Goal: Navigation & Orientation: Find specific page/section

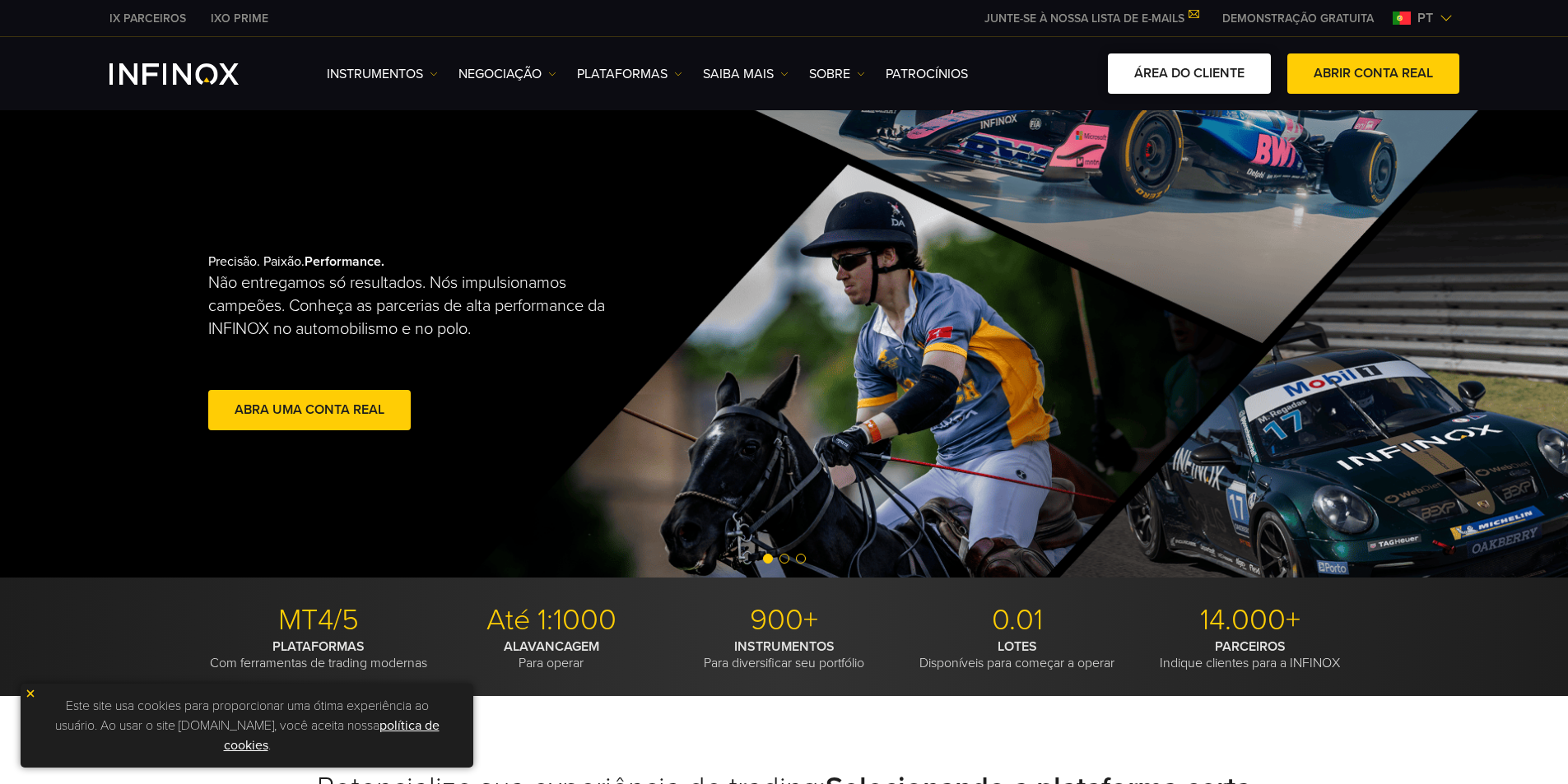
click at [1212, 79] on link "ÁREA DO CLIENTE" at bounding box center [1190, 73] width 163 height 41
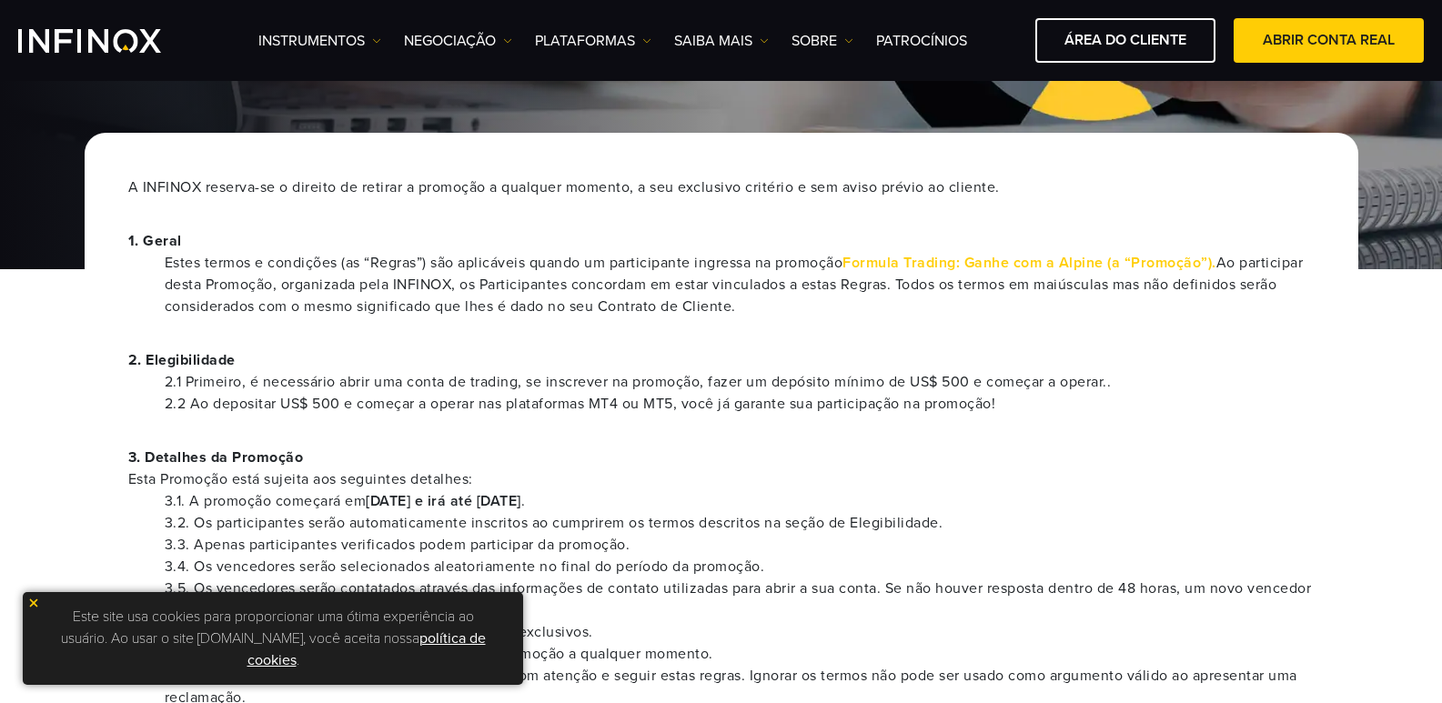
scroll to position [182, 0]
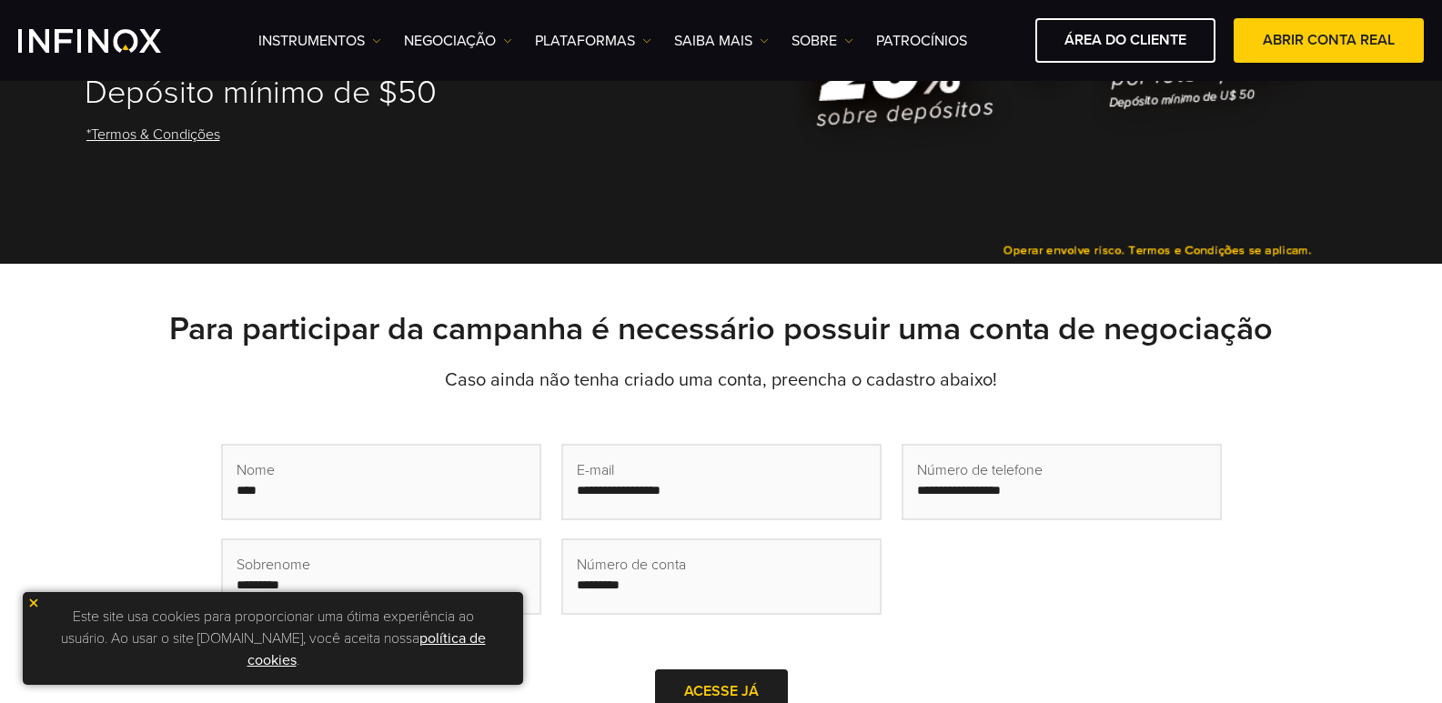
scroll to position [273, 0]
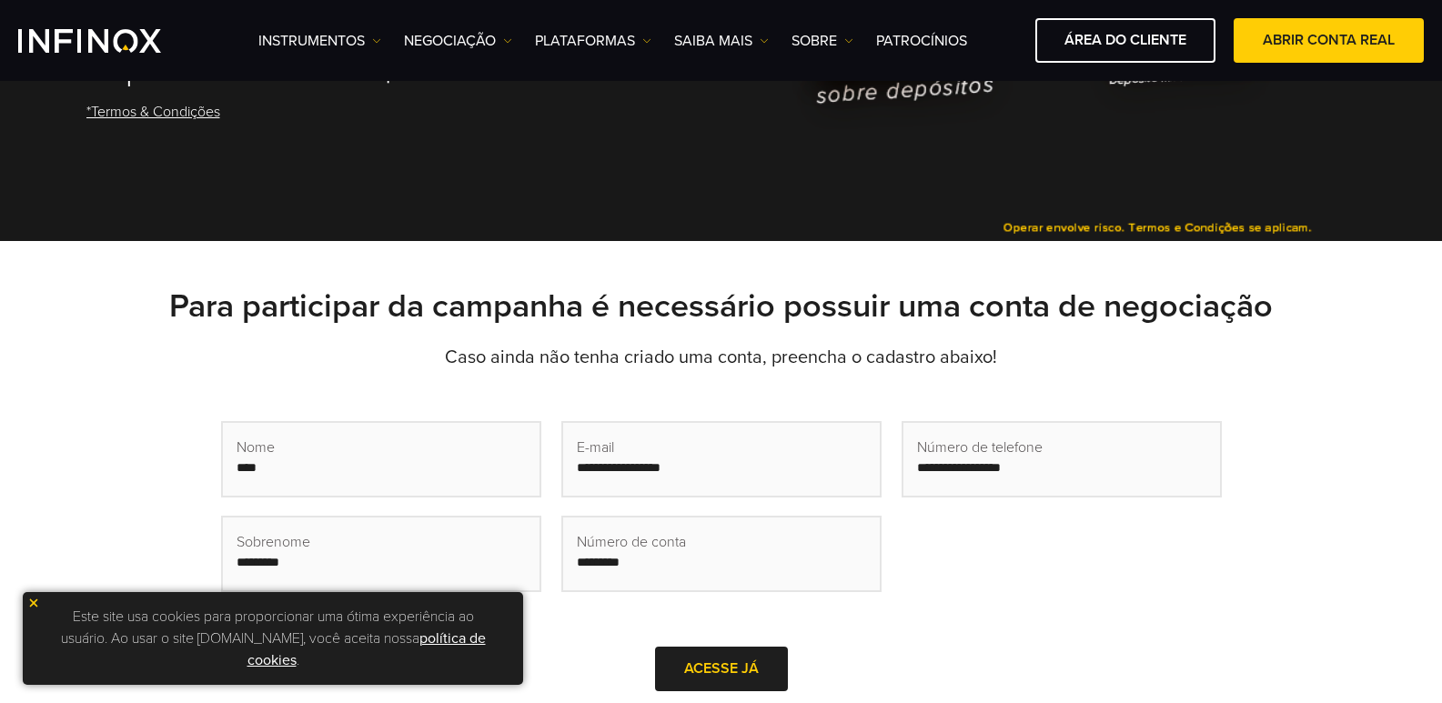
click at [34, 599] on img at bounding box center [33, 603] width 13 height 13
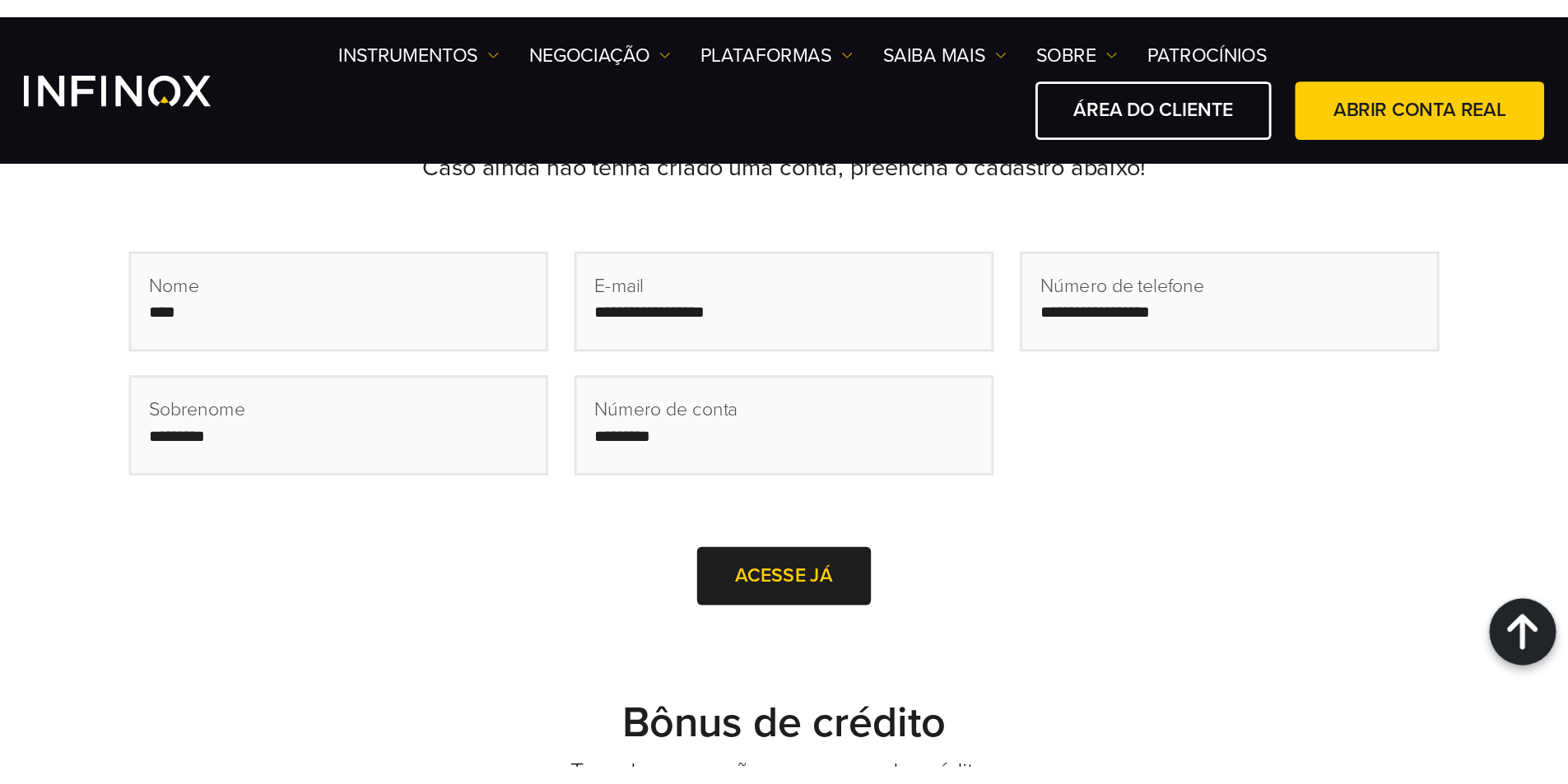
scroll to position [494, 0]
